Goal: Information Seeking & Learning: Understand process/instructions

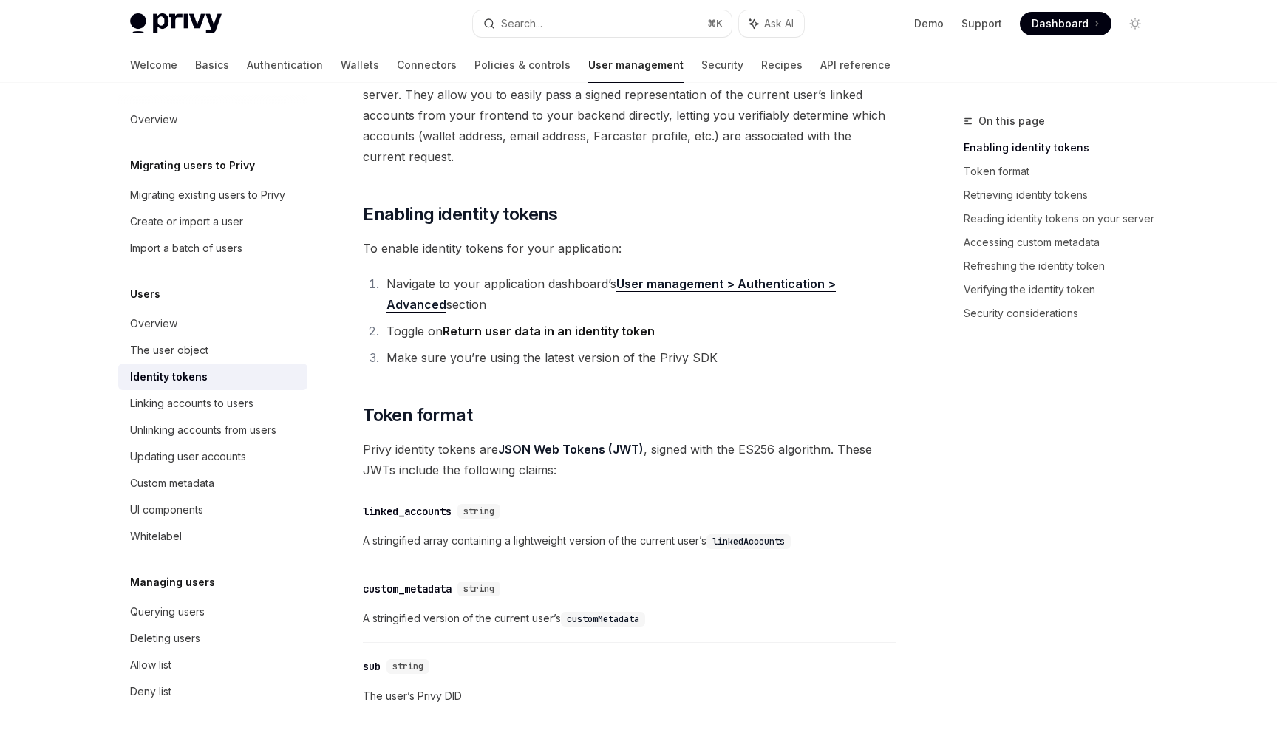
scroll to position [233, 0]
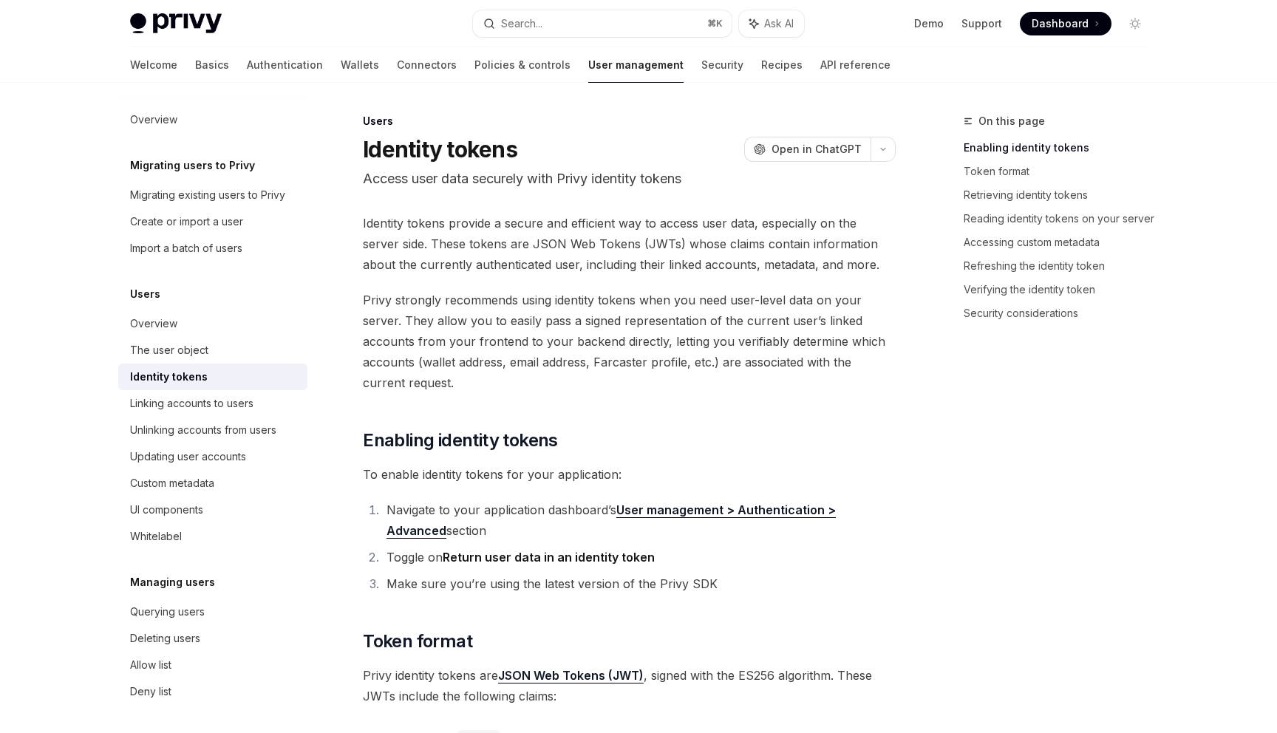
scroll to position [233, 0]
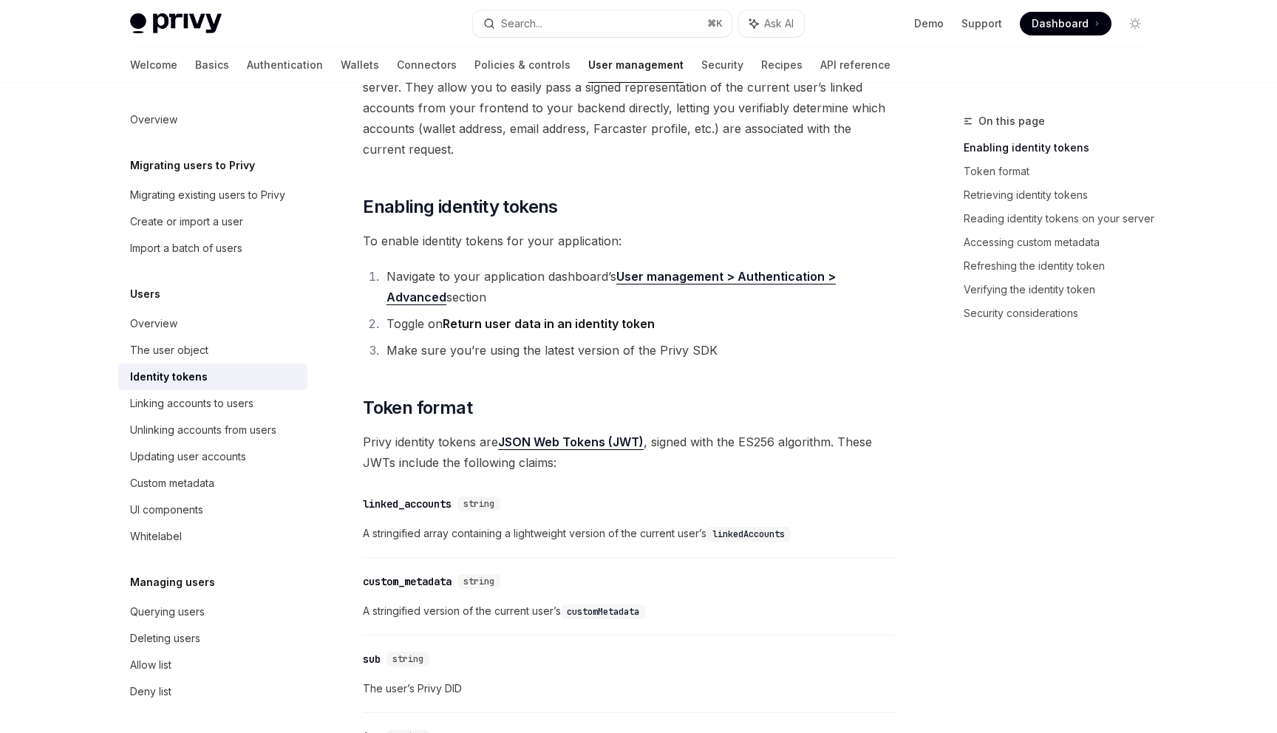
scroll to position [233, 0]
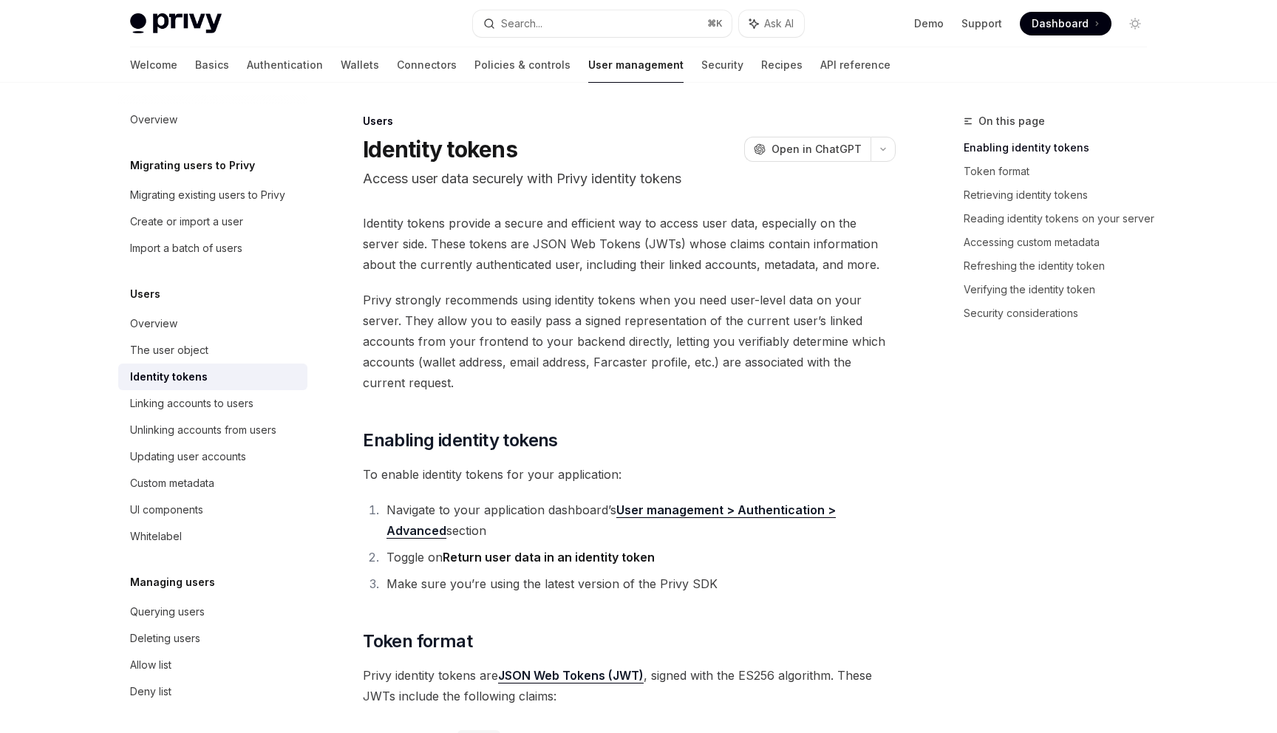
scroll to position [233, 0]
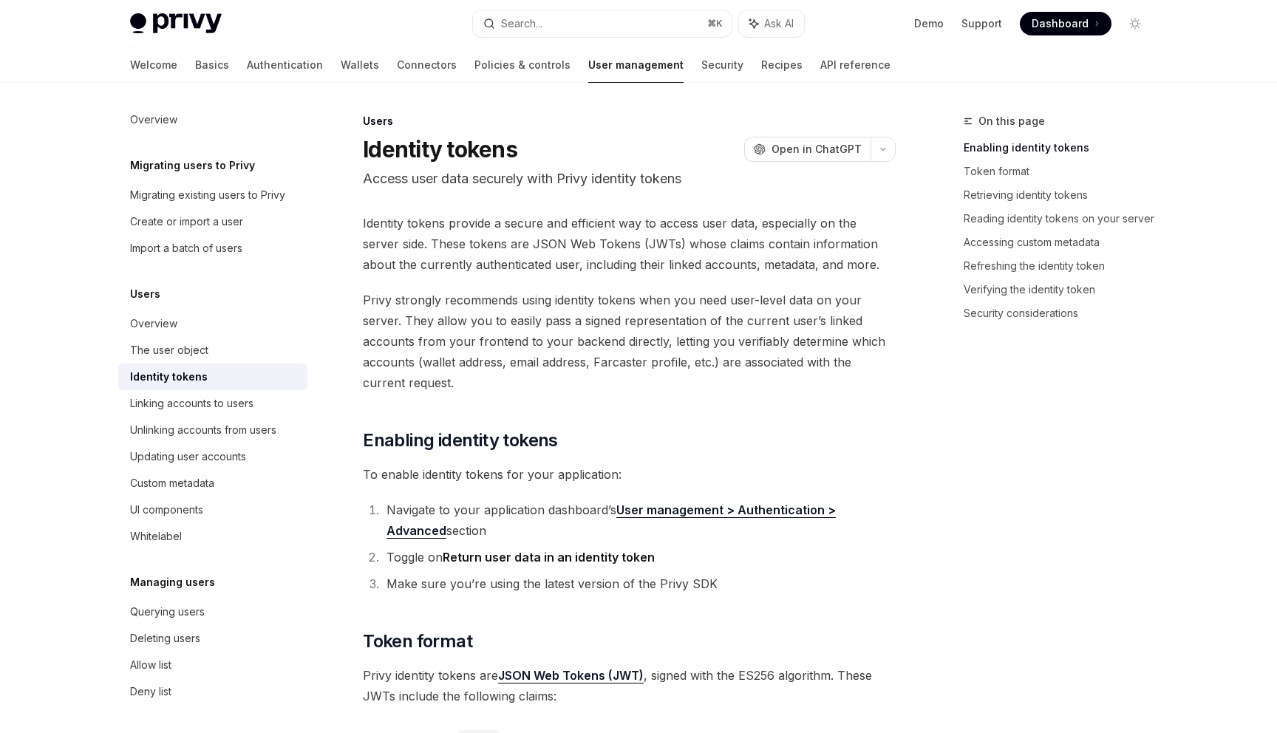
scroll to position [233, 0]
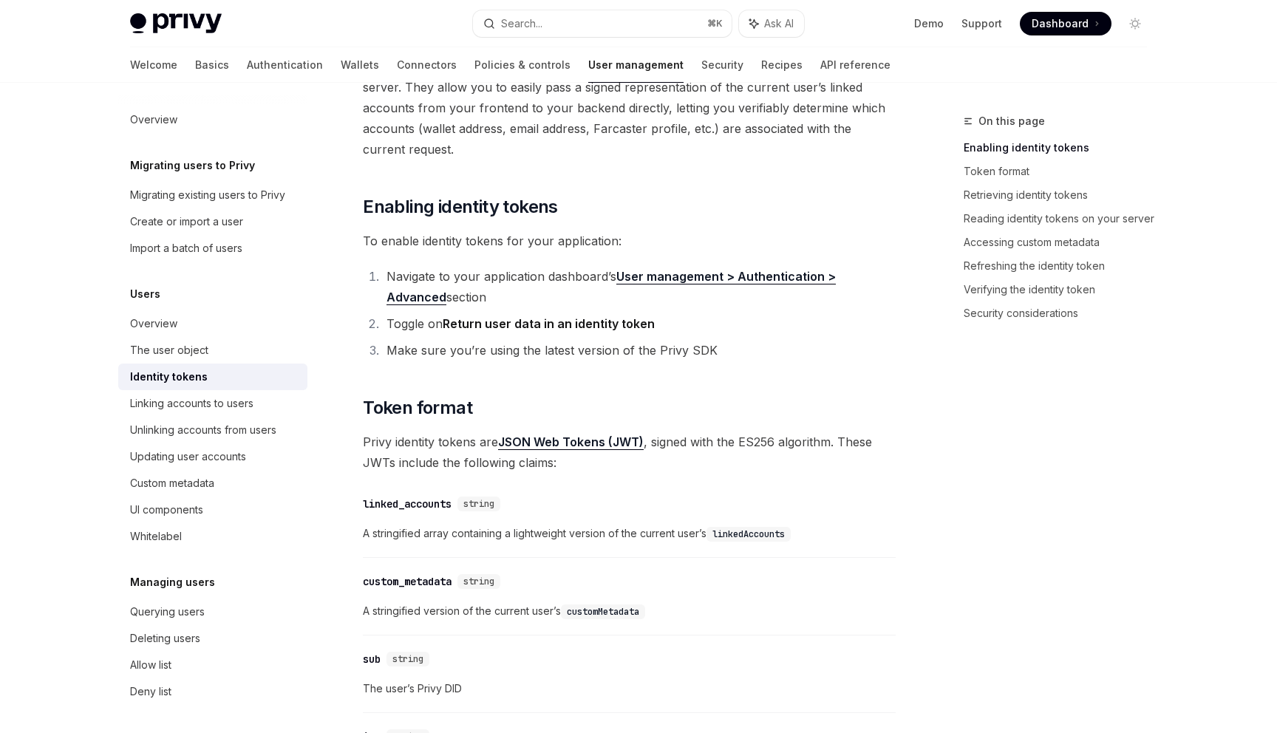
type textarea "*"
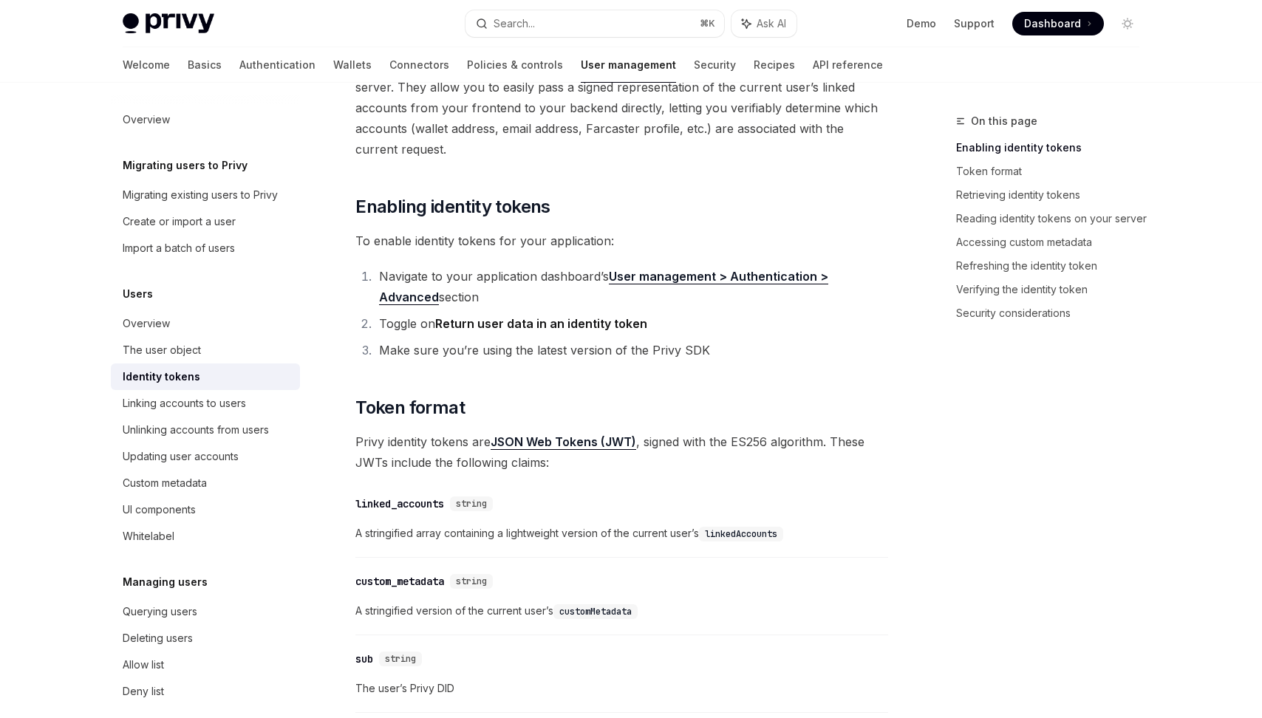
scroll to position [233, 0]
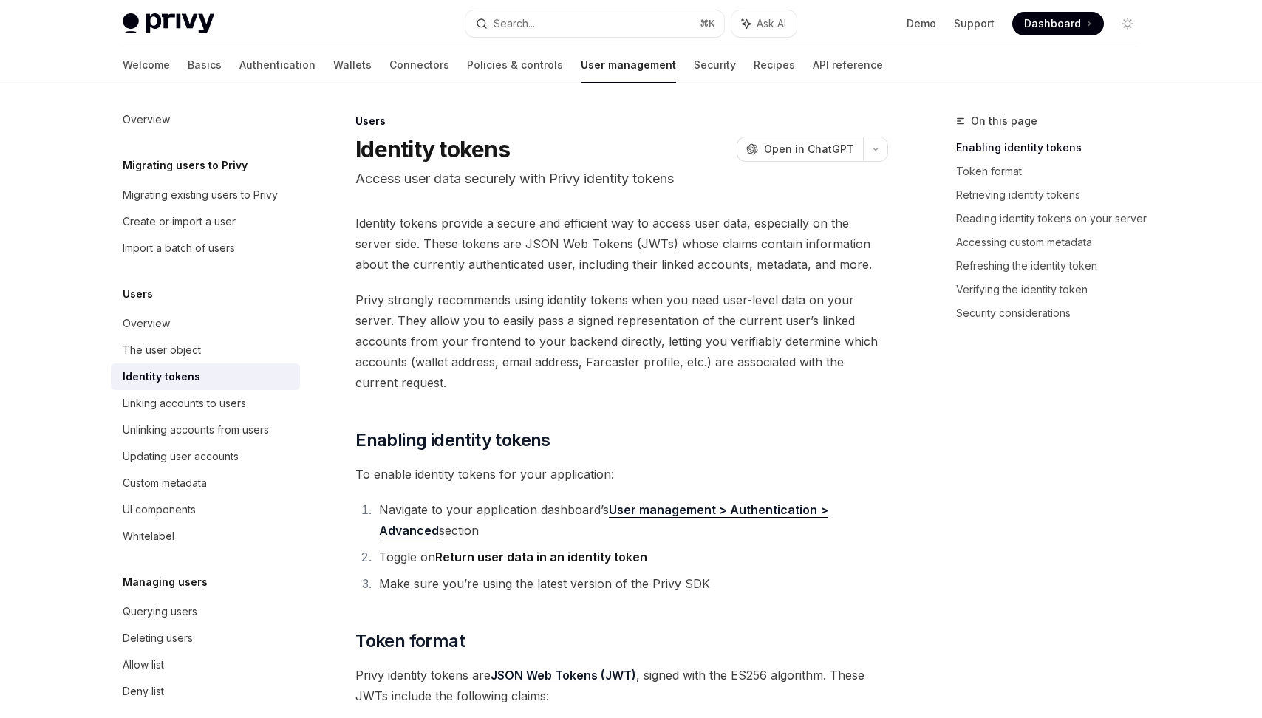
scroll to position [233, 0]
